Goal: Navigation & Orientation: Find specific page/section

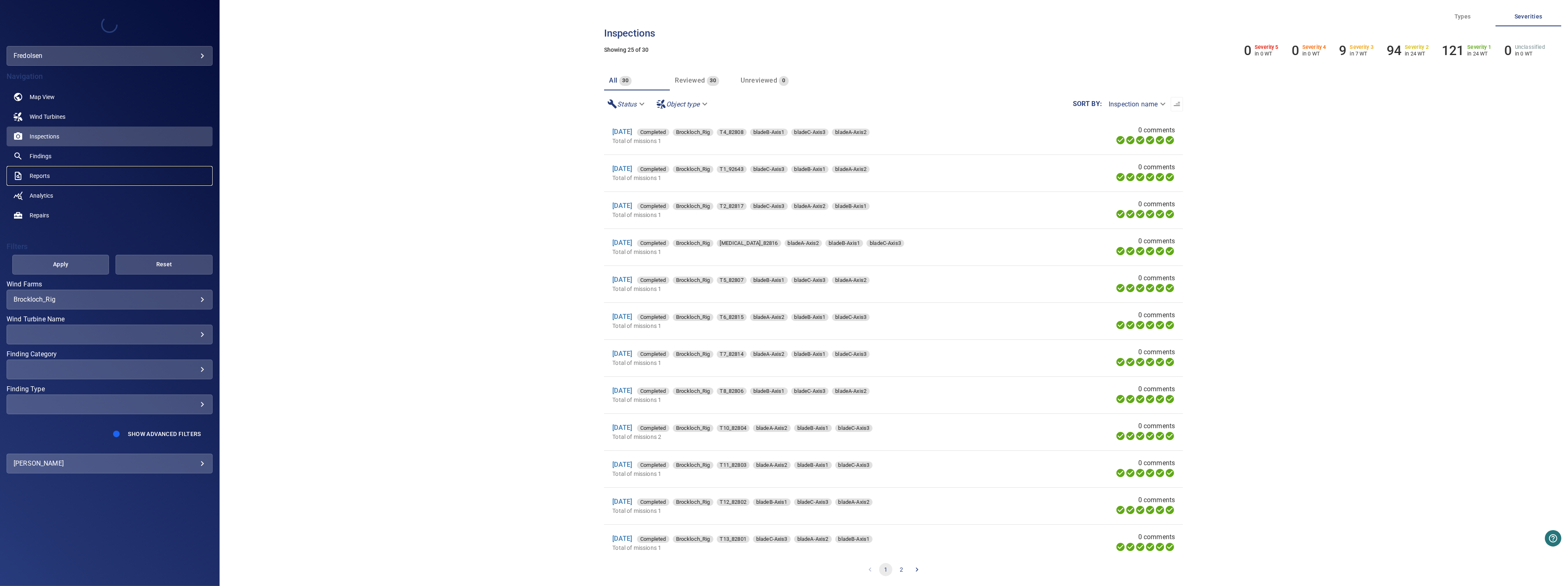
click at [48, 174] on span "Reports" at bounding box center [39, 175] width 21 height 8
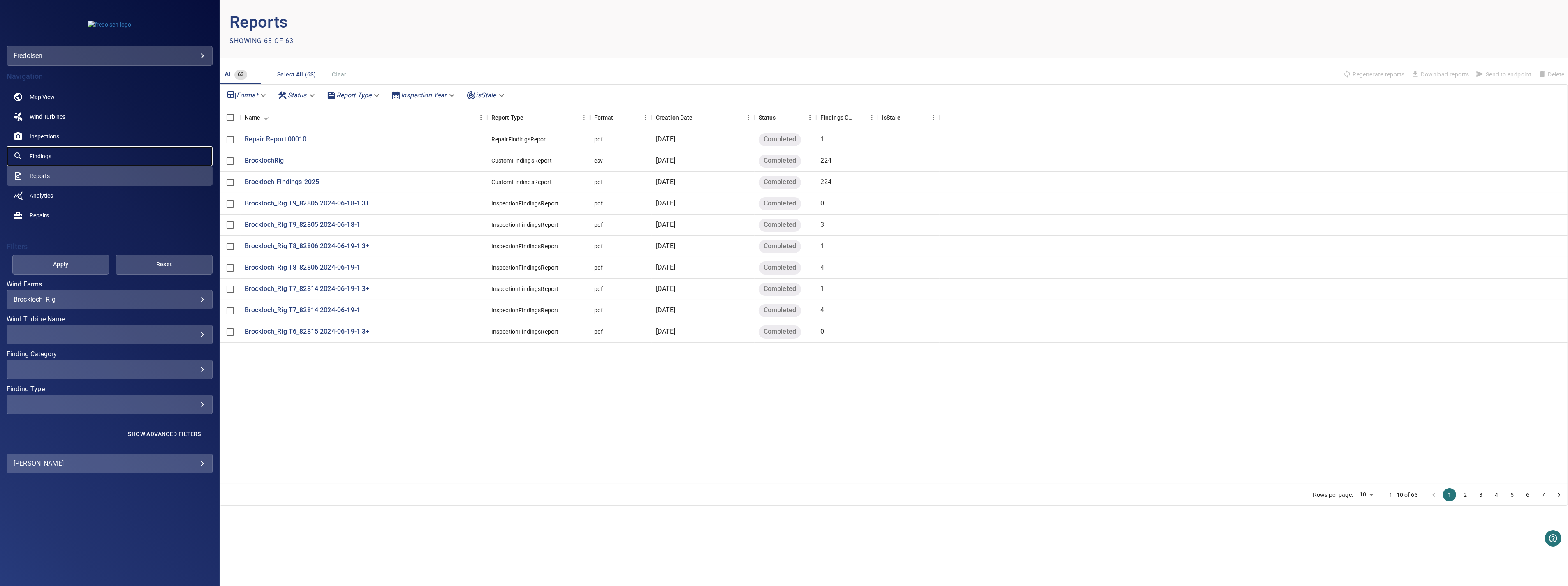
click at [52, 159] on link "Findings" at bounding box center [109, 156] width 206 height 20
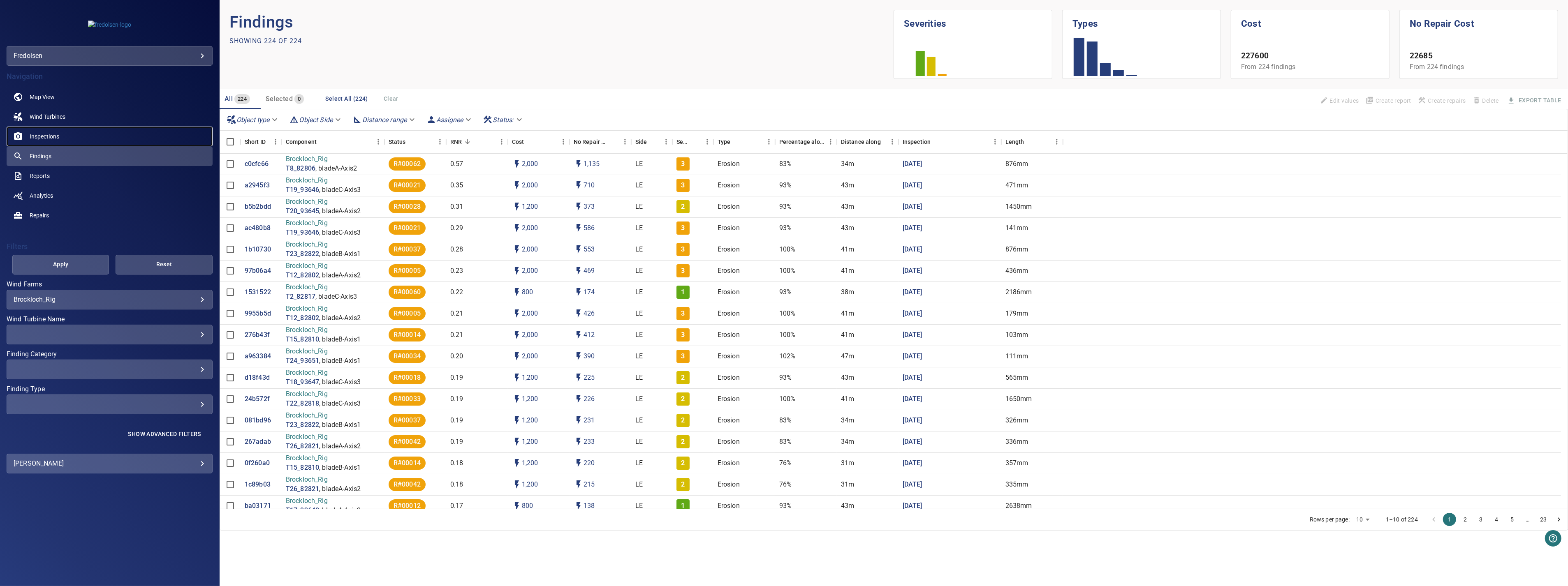
click at [54, 138] on span "Inspections" at bounding box center [44, 136] width 30 height 8
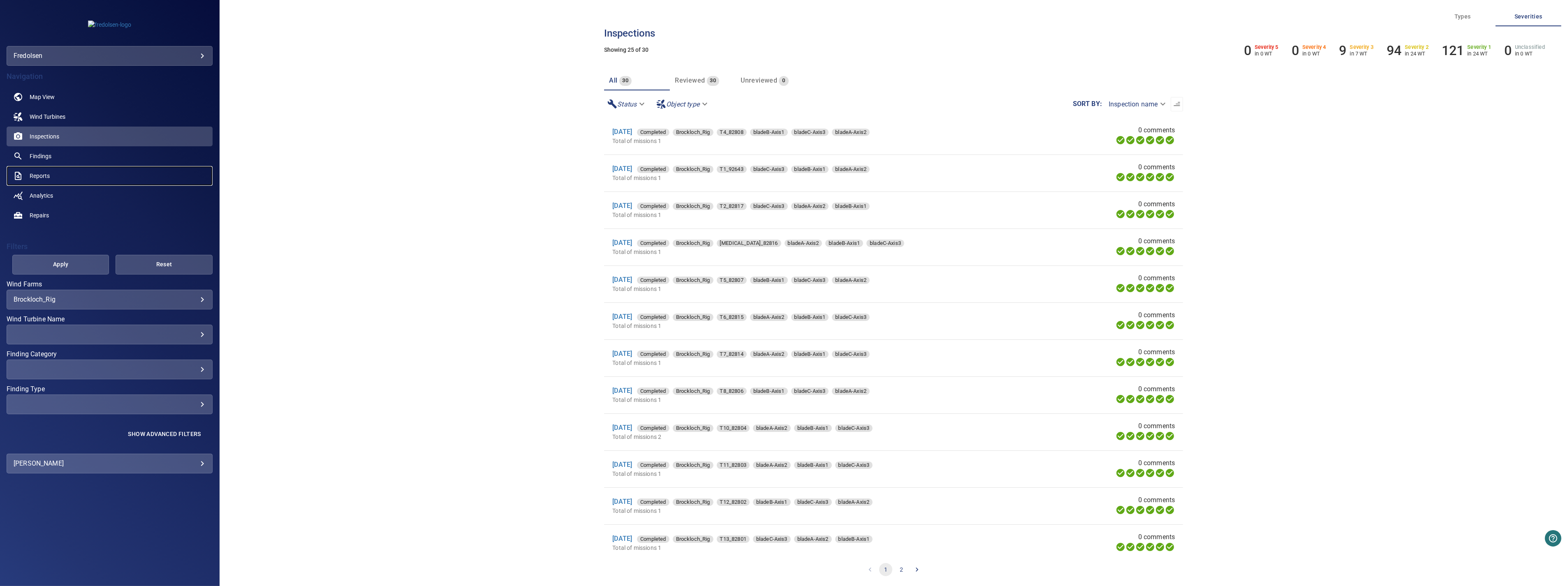
click at [43, 177] on span "Reports" at bounding box center [39, 175] width 21 height 8
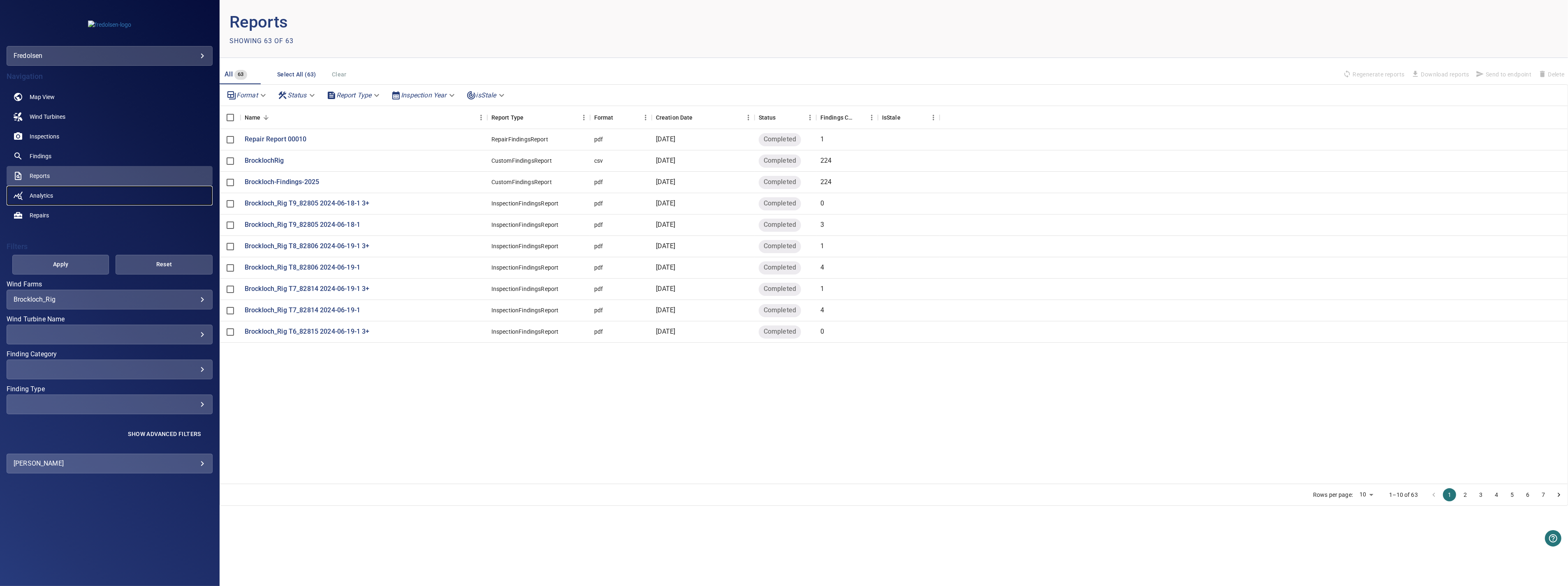
click at [49, 195] on span "Analytics" at bounding box center [41, 195] width 23 height 8
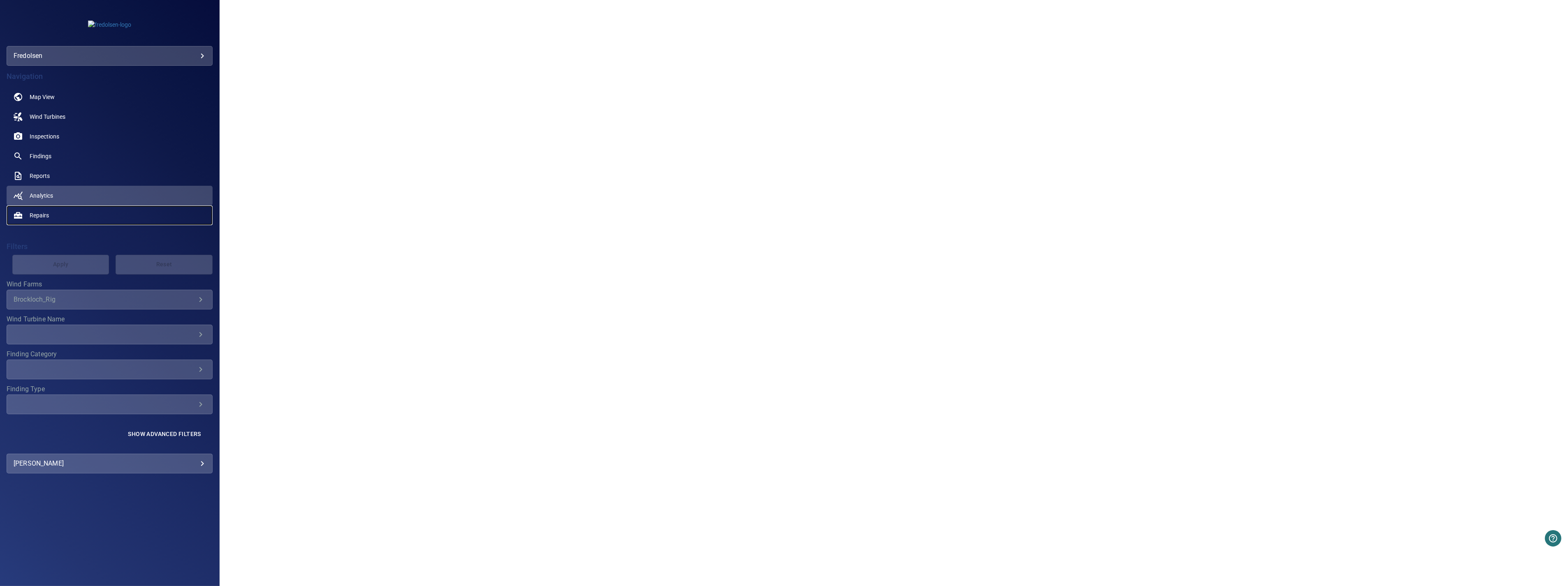
click at [50, 212] on link "Repairs" at bounding box center [109, 215] width 206 height 20
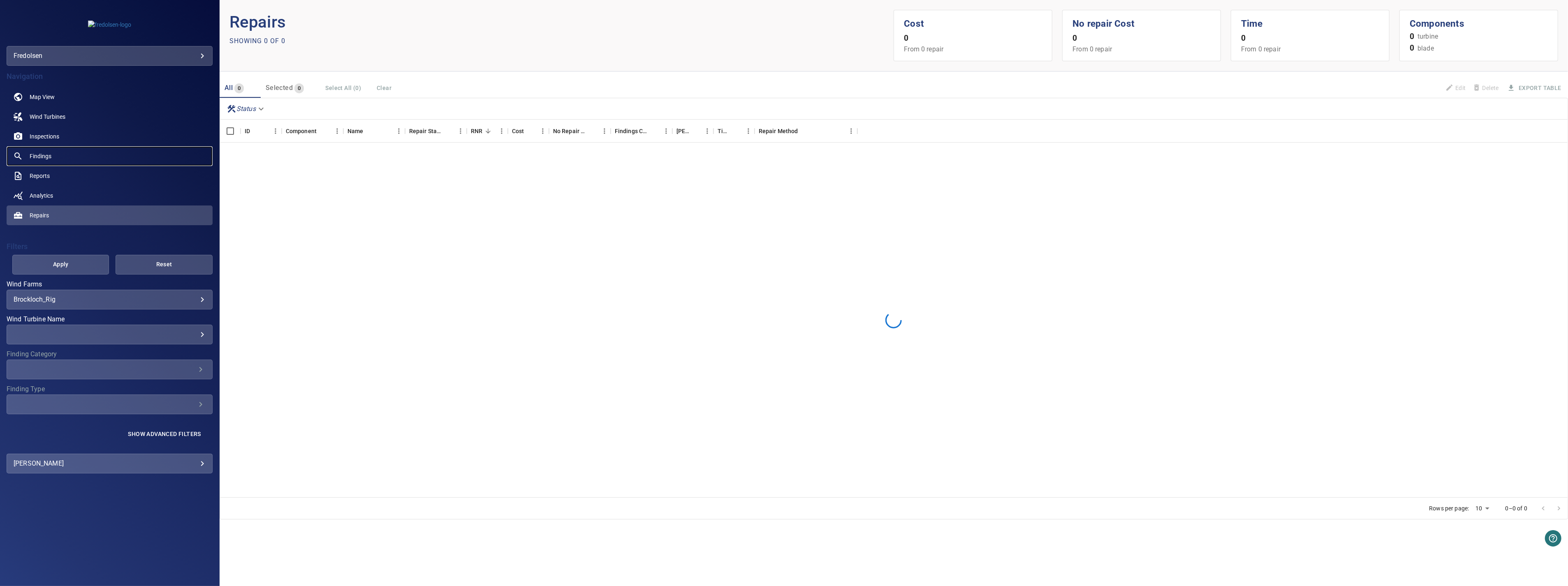
click at [58, 161] on link "Findings" at bounding box center [109, 156] width 206 height 20
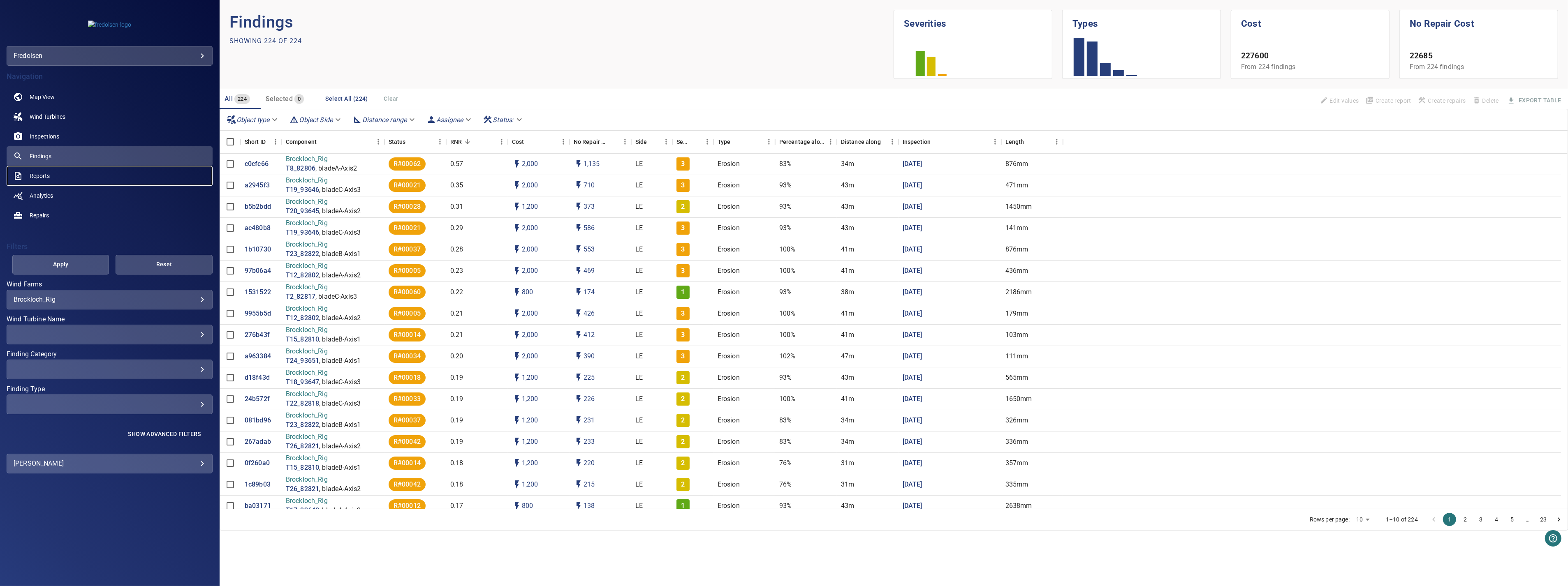
click at [51, 174] on link "Reports" at bounding box center [109, 176] width 206 height 20
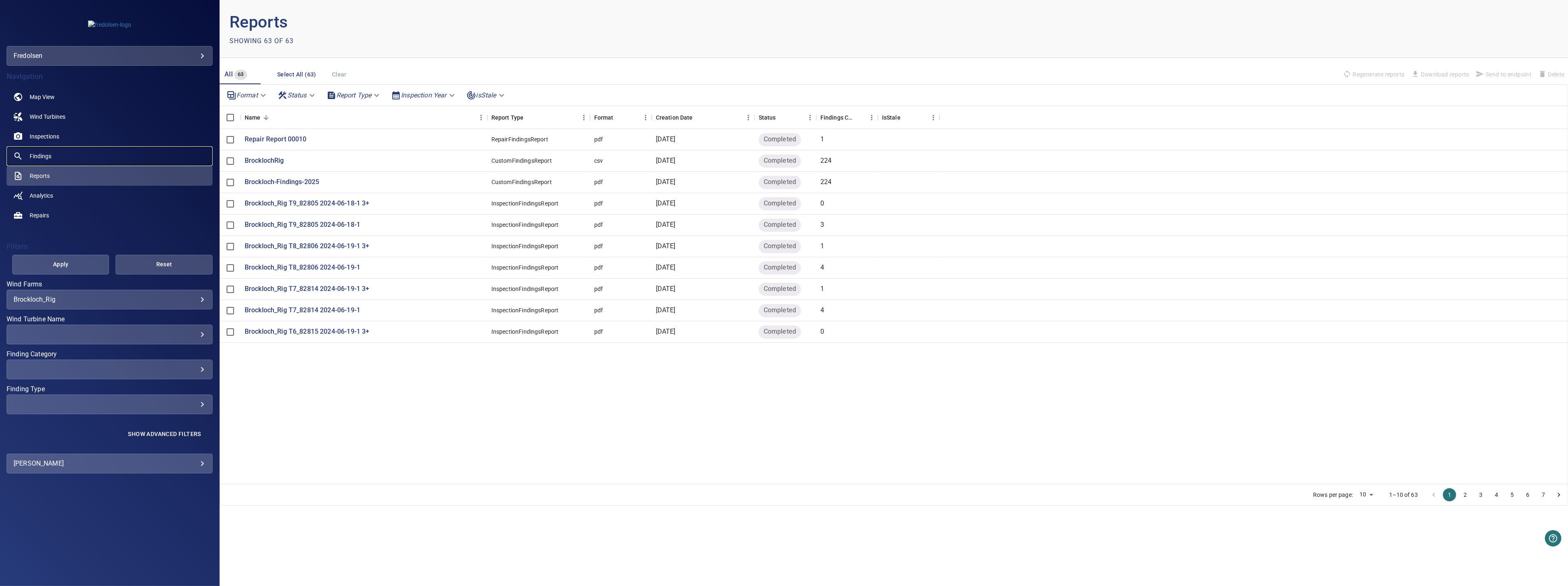
click at [69, 150] on link "Findings" at bounding box center [109, 156] width 206 height 20
